Goal: Information Seeking & Learning: Learn about a topic

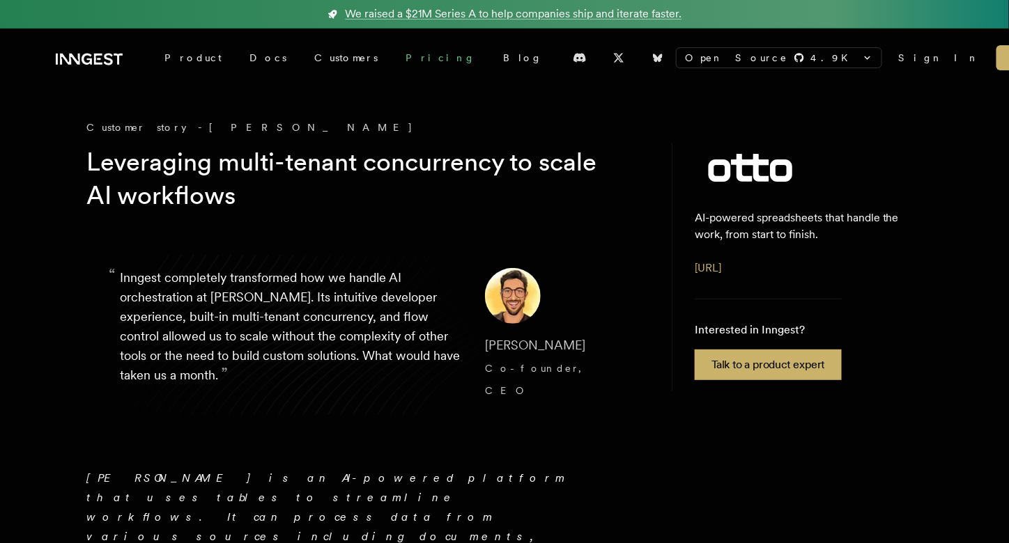
click at [391, 57] on link "Pricing" at bounding box center [440, 57] width 98 height 25
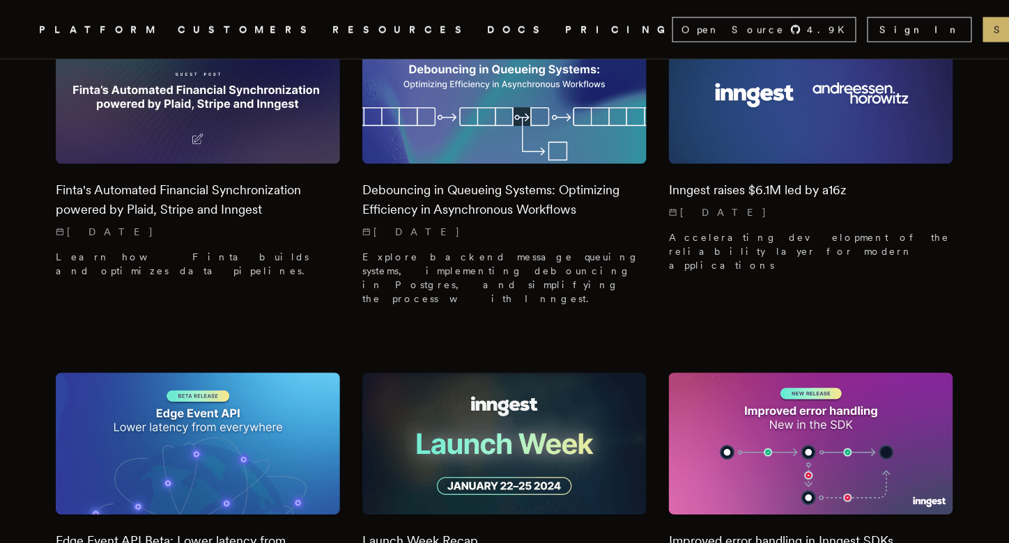
scroll to position [8036, 0]
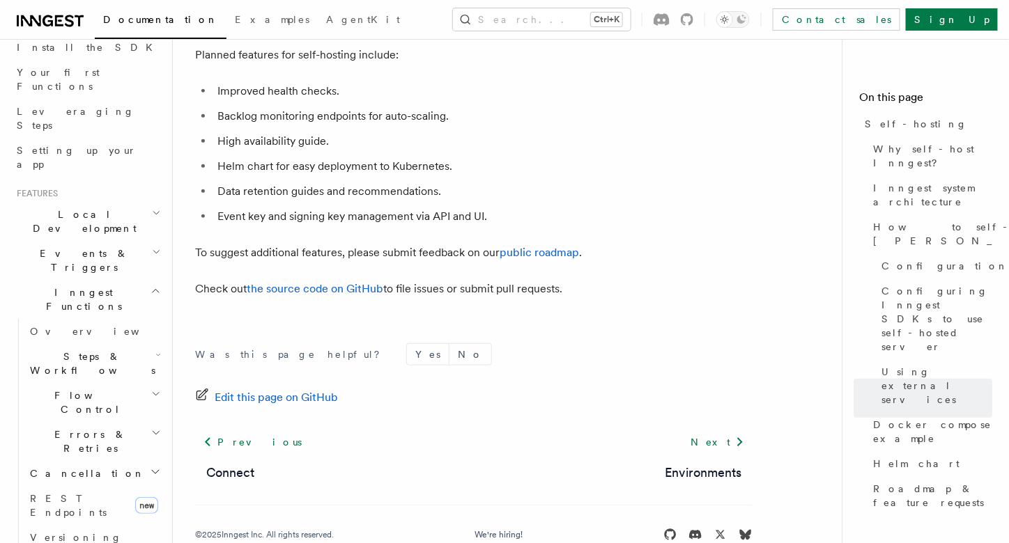
scroll to position [169, 0]
click at [102, 347] on span "Steps & Workflows" at bounding box center [89, 361] width 131 height 28
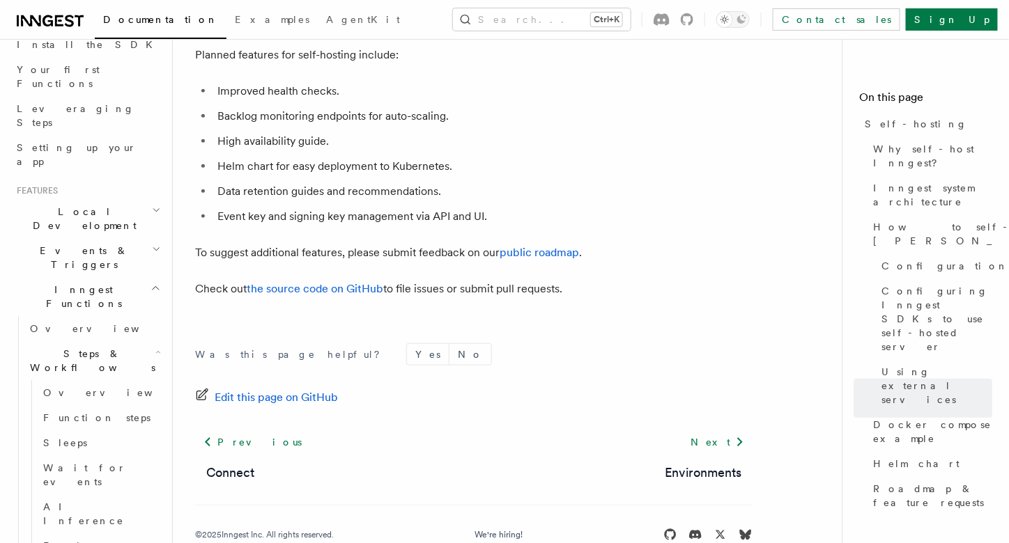
click at [102, 347] on span "Steps & Workflows" at bounding box center [89, 361] width 131 height 28
click at [81, 386] on span "Flow Control" at bounding box center [87, 400] width 127 height 28
click at [75, 425] on span "Errors & Retries" at bounding box center [87, 439] width 127 height 28
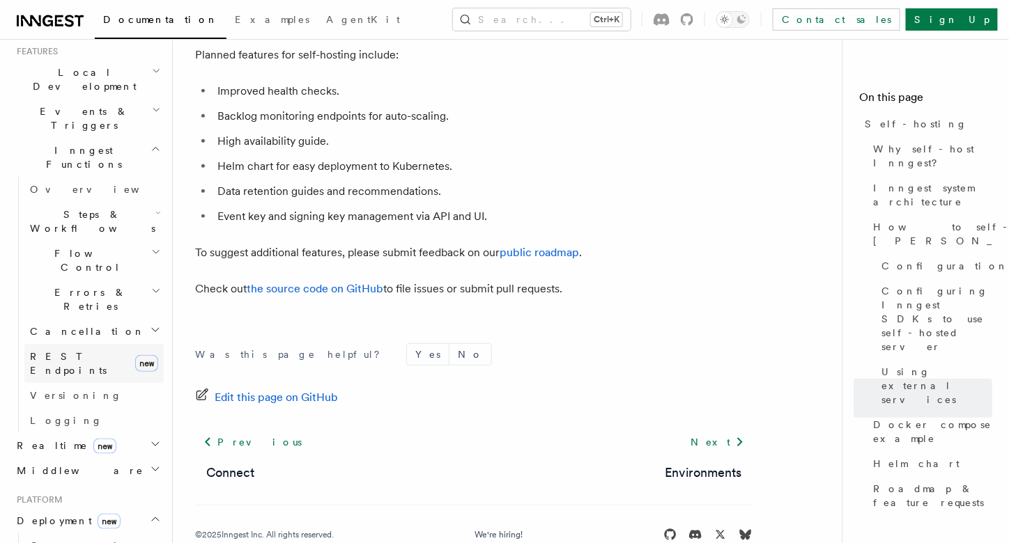
scroll to position [309, 0]
click at [54, 437] on span "Realtime new" at bounding box center [63, 444] width 105 height 14
click at [54, 464] on span "Overview" at bounding box center [101, 469] width 143 height 11
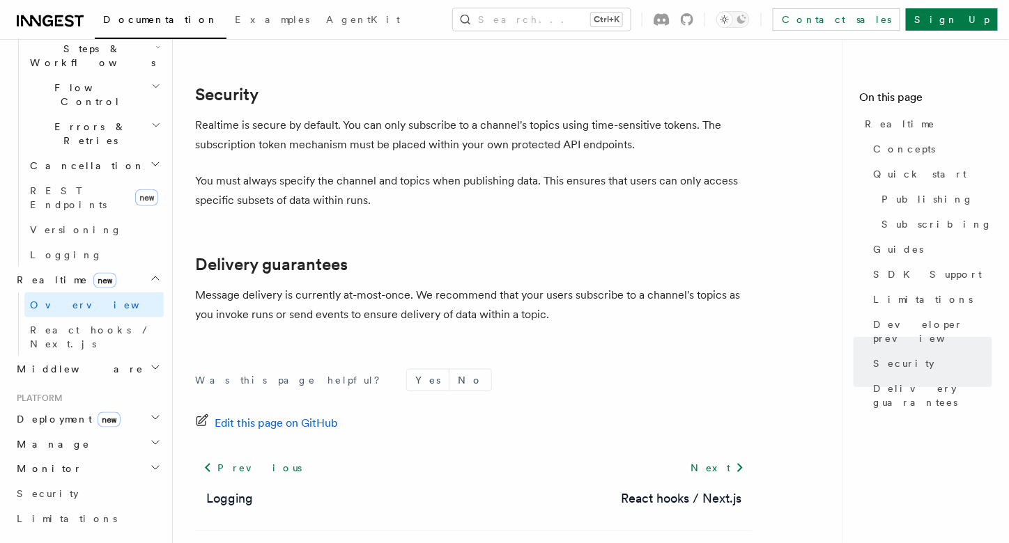
scroll to position [482, 0]
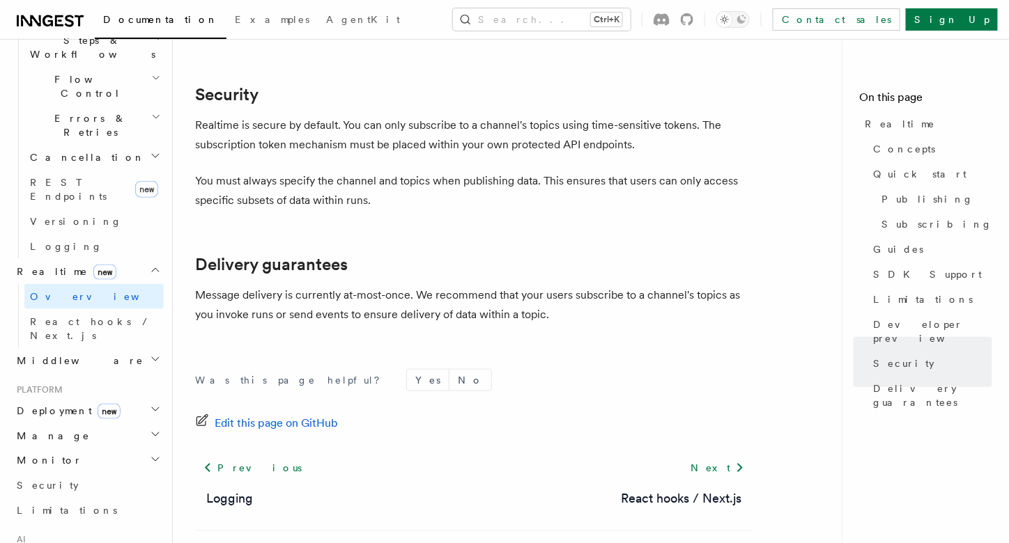
click at [84, 423] on h2 "Manage" at bounding box center [87, 435] width 153 height 25
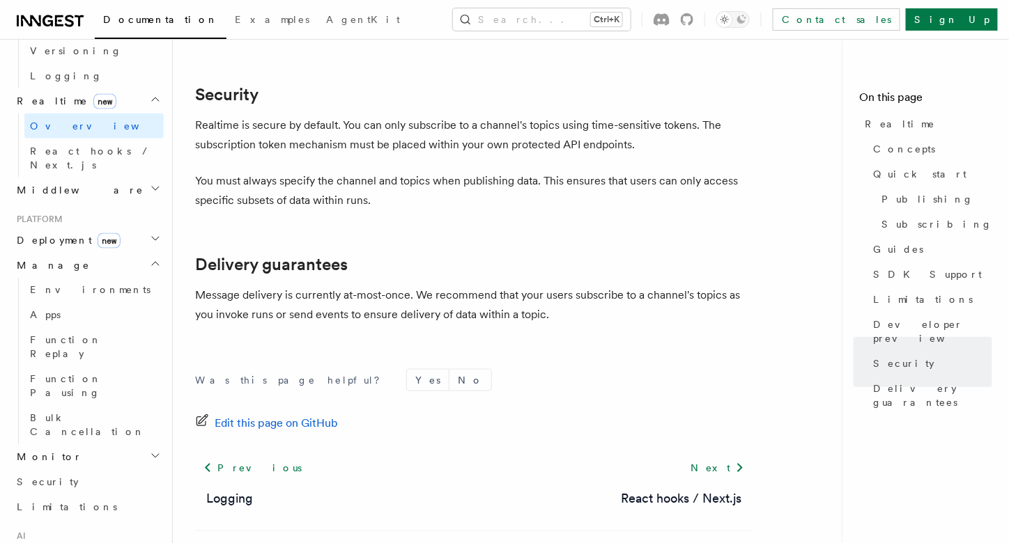
scroll to position [653, 0]
click at [70, 444] on h2 "Monitor" at bounding box center [87, 456] width 153 height 25
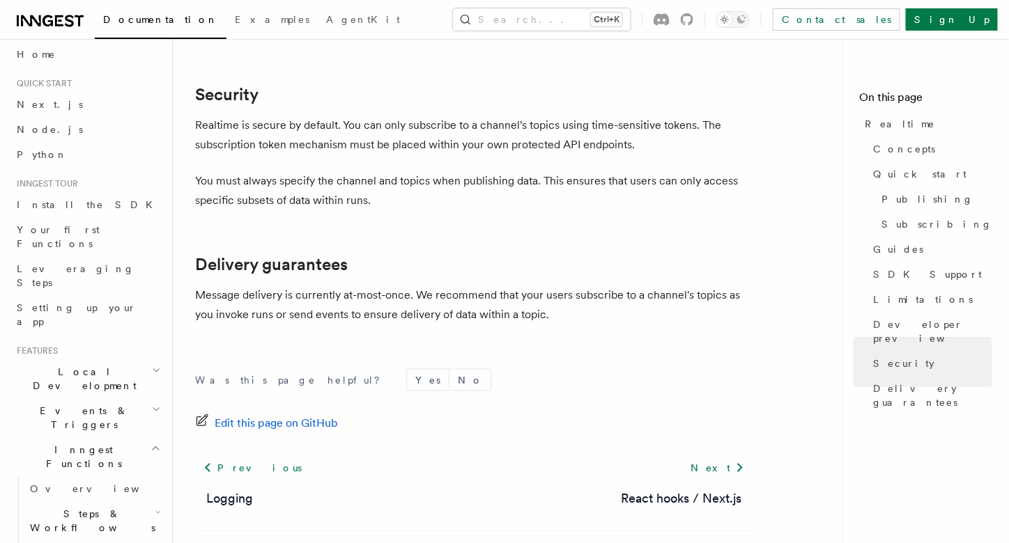
scroll to position [0, 0]
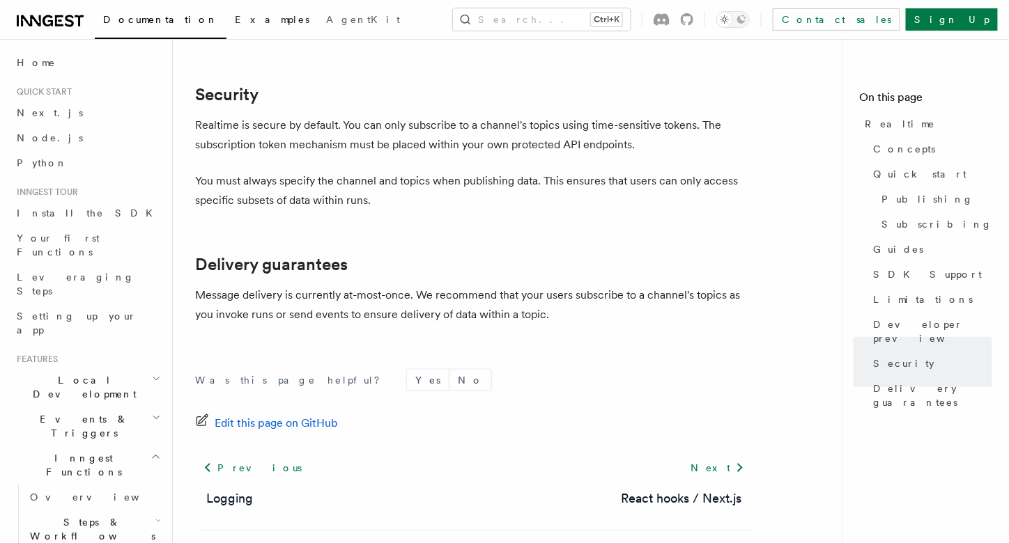
click at [235, 20] on span "Examples" at bounding box center [272, 19] width 75 height 11
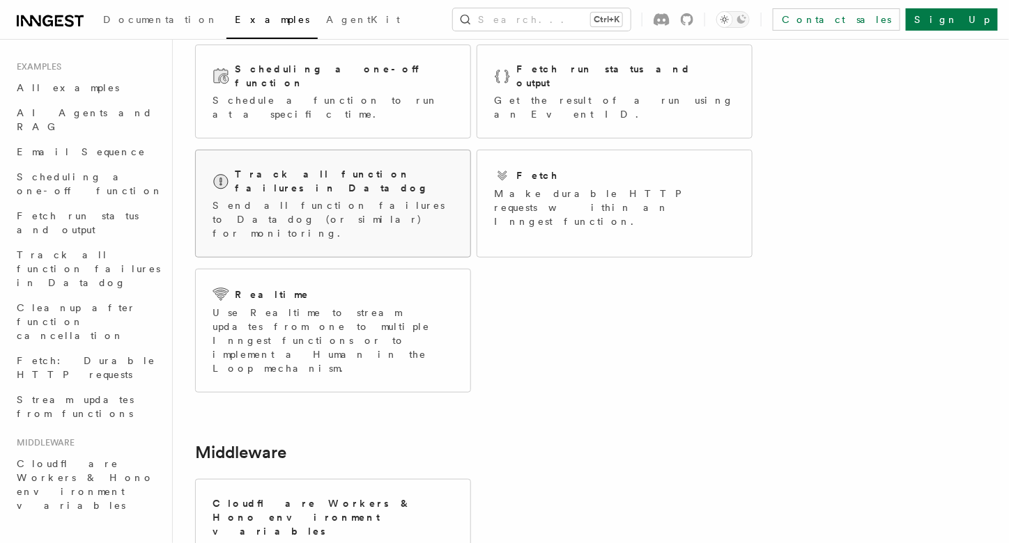
scroll to position [336, 0]
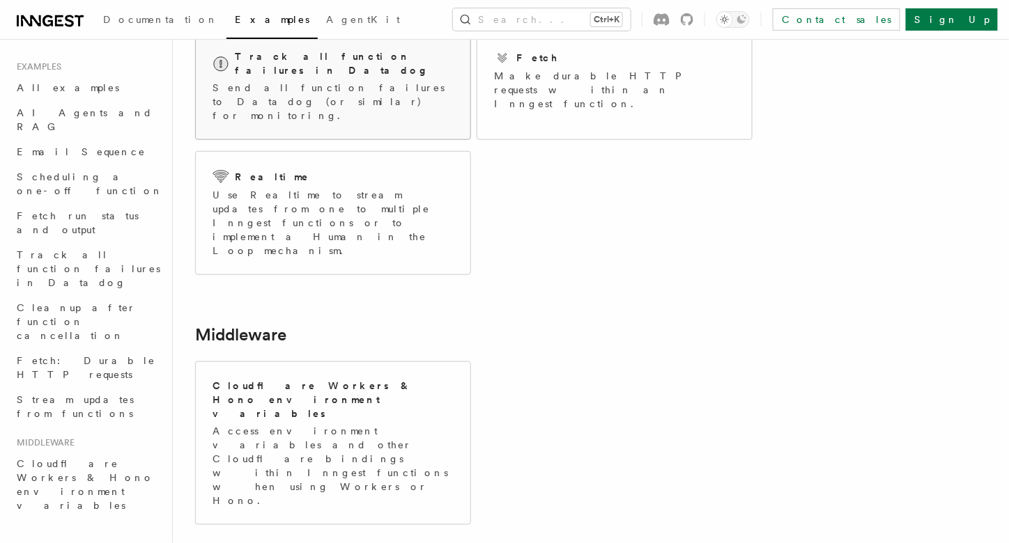
click at [299, 424] on p "Access environment variables and other Cloudflare bindings within Inngest funct…" at bounding box center [332, 466] width 241 height 84
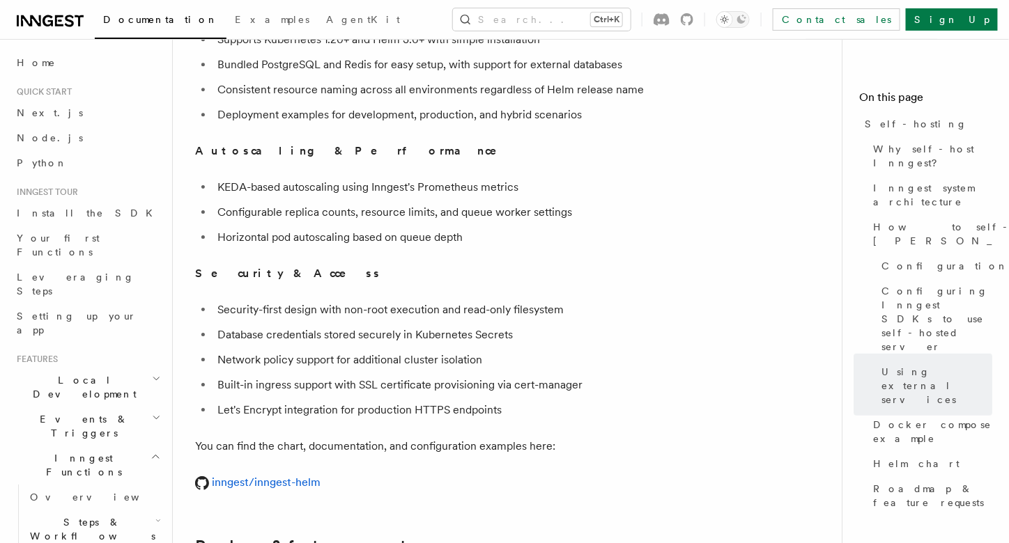
scroll to position [4918, 0]
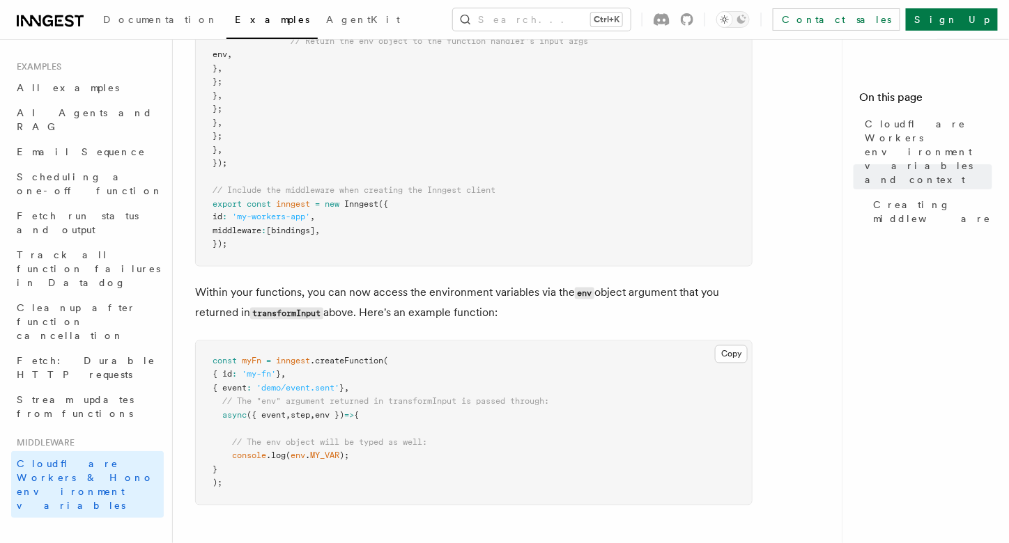
scroll to position [924, 0]
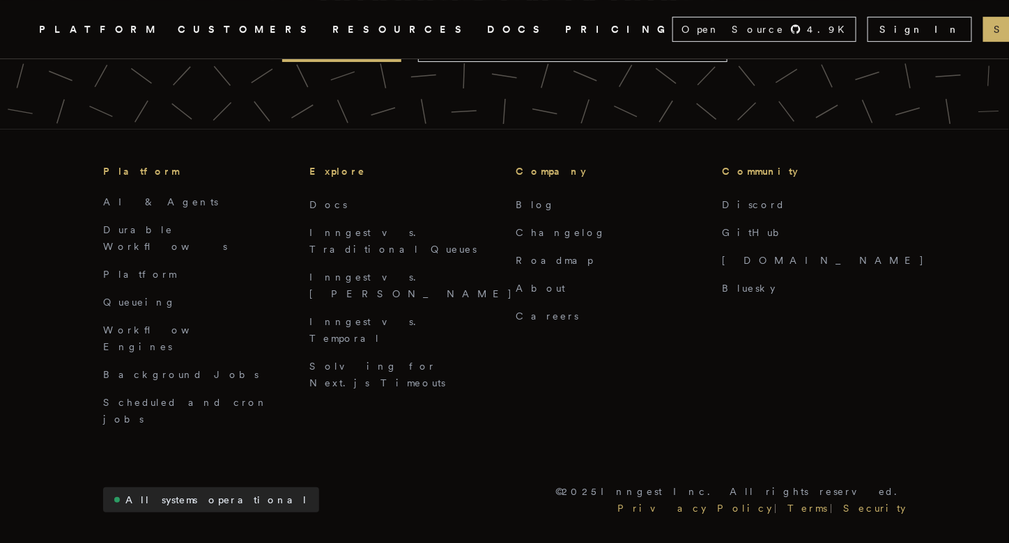
scroll to position [3447, 0]
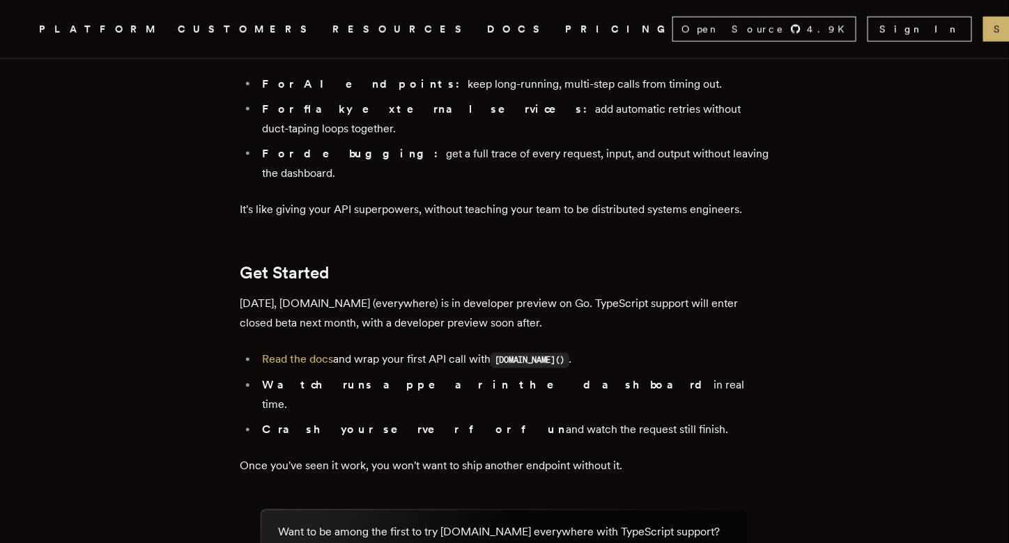
scroll to position [2370, 0]
click at [310, 353] on link "Read the docs" at bounding box center [297, 359] width 71 height 13
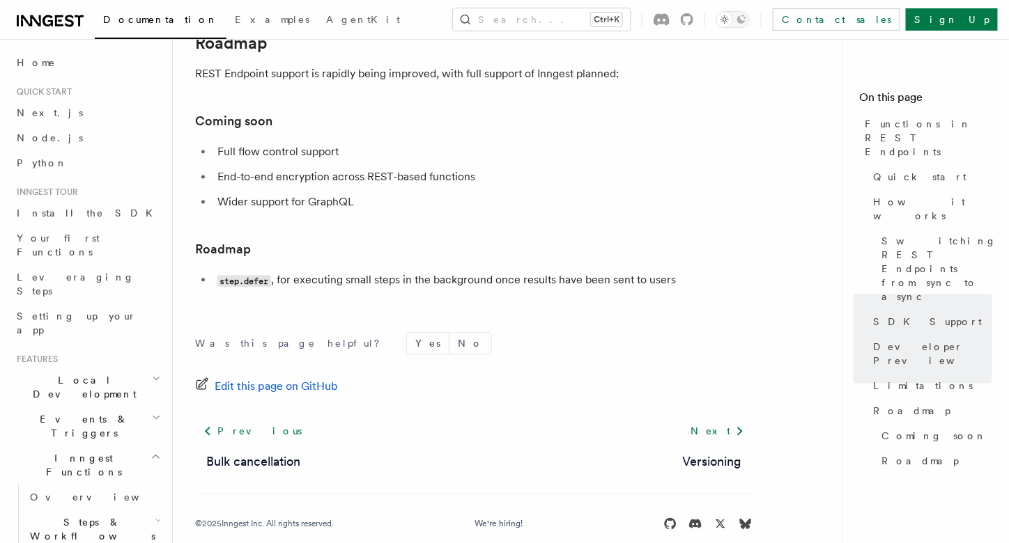
scroll to position [2667, 0]
